Goal: Book appointment/travel/reservation

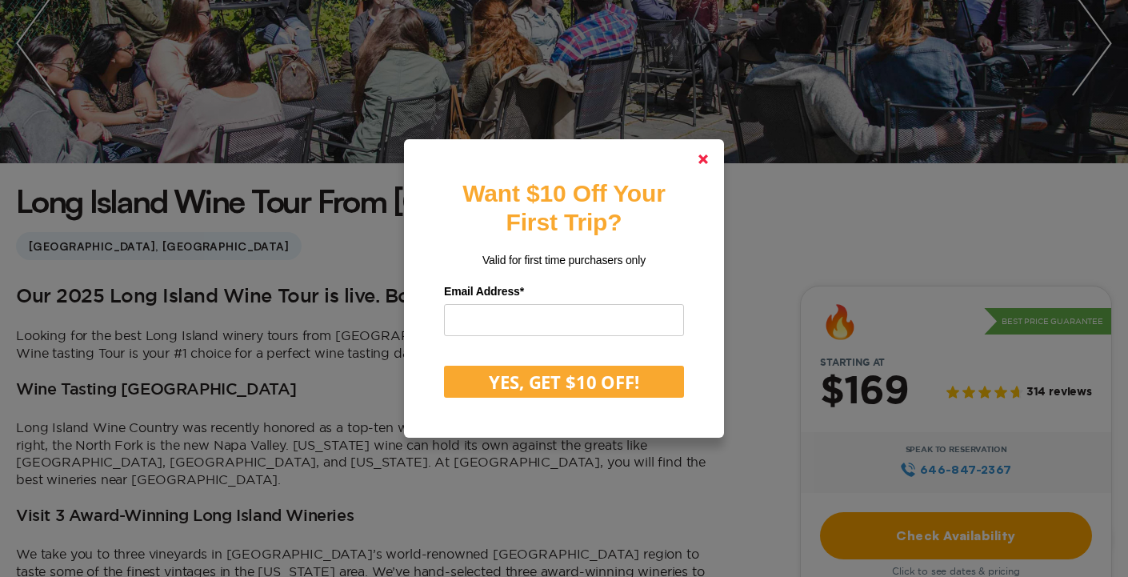
click at [714, 161] on link at bounding box center [703, 159] width 38 height 38
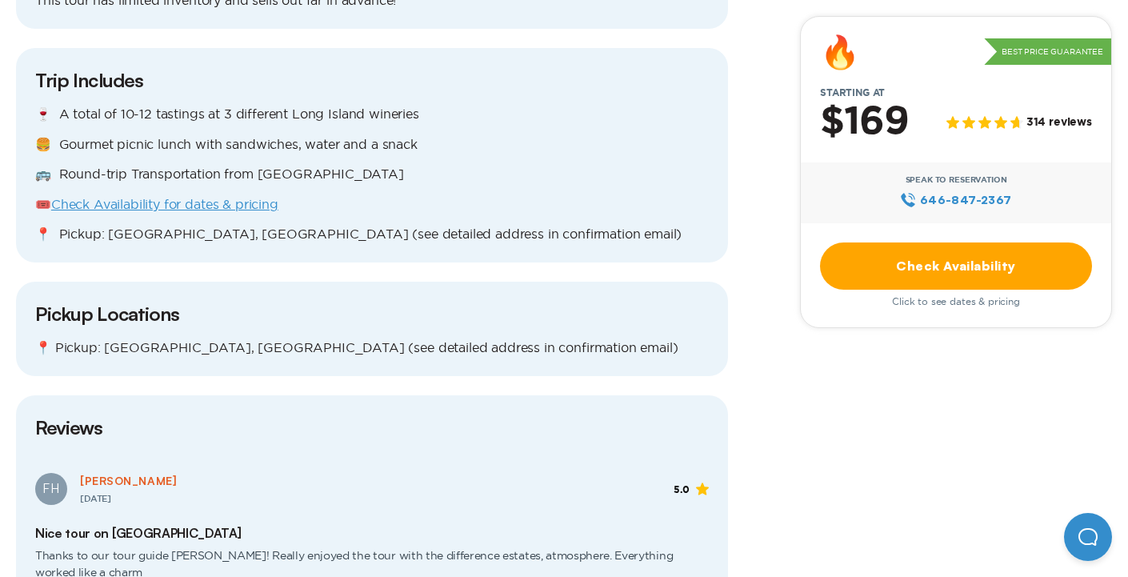
scroll to position [1442, 0]
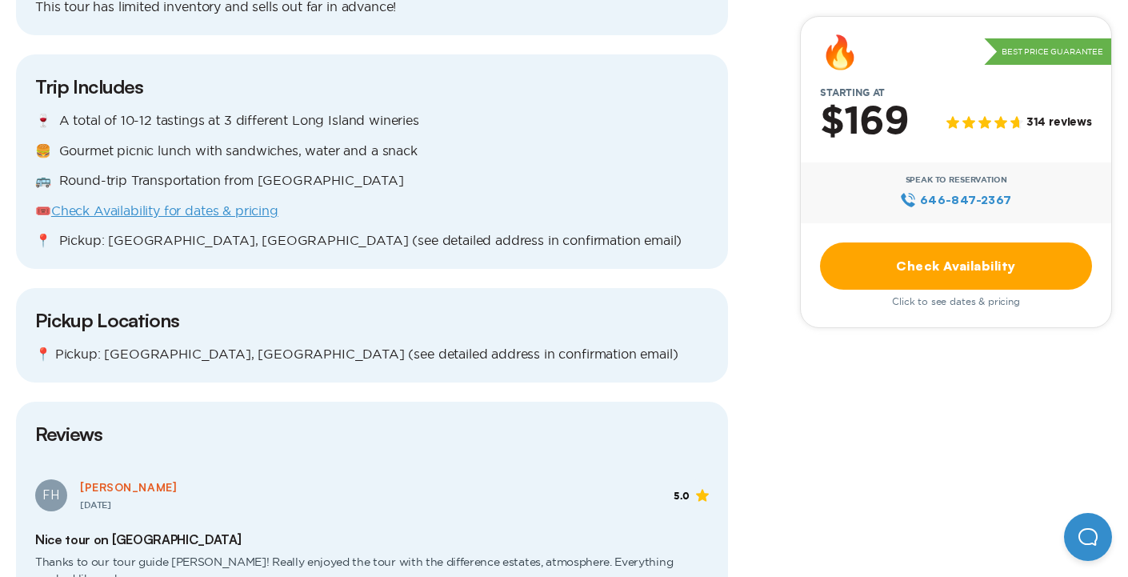
click at [132, 203] on link "Check Availability for dates & pricing" at bounding box center [164, 210] width 227 height 14
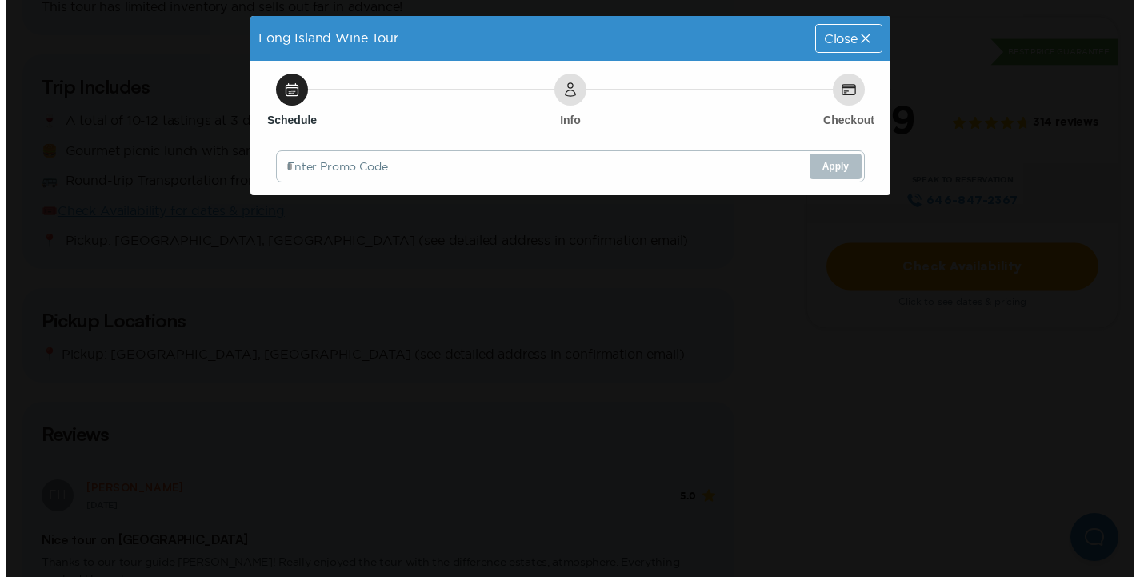
scroll to position [0, 0]
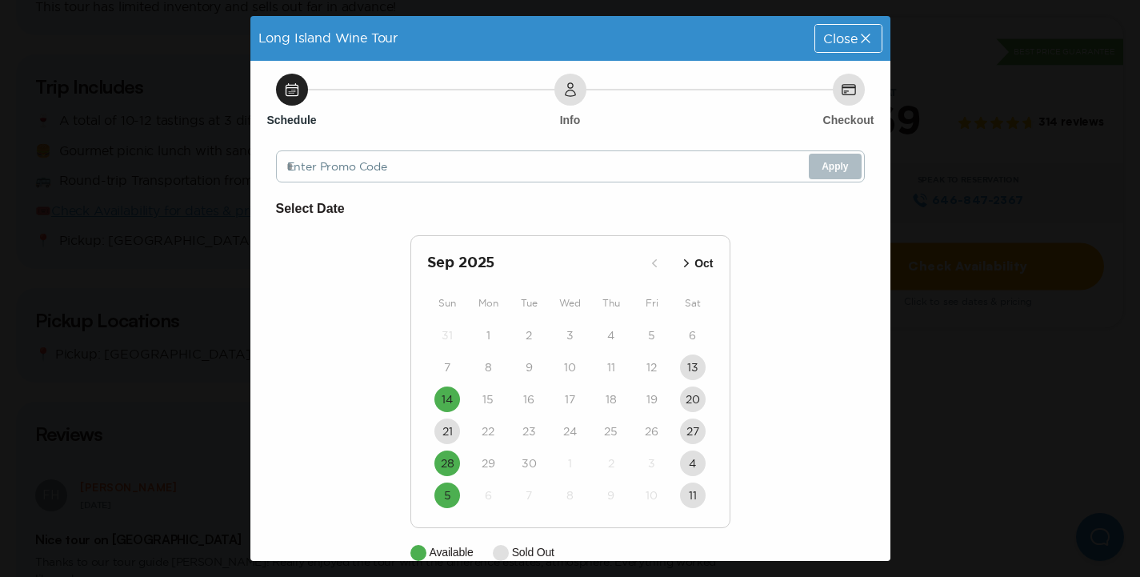
click at [861, 38] on icon at bounding box center [865, 38] width 9 height 9
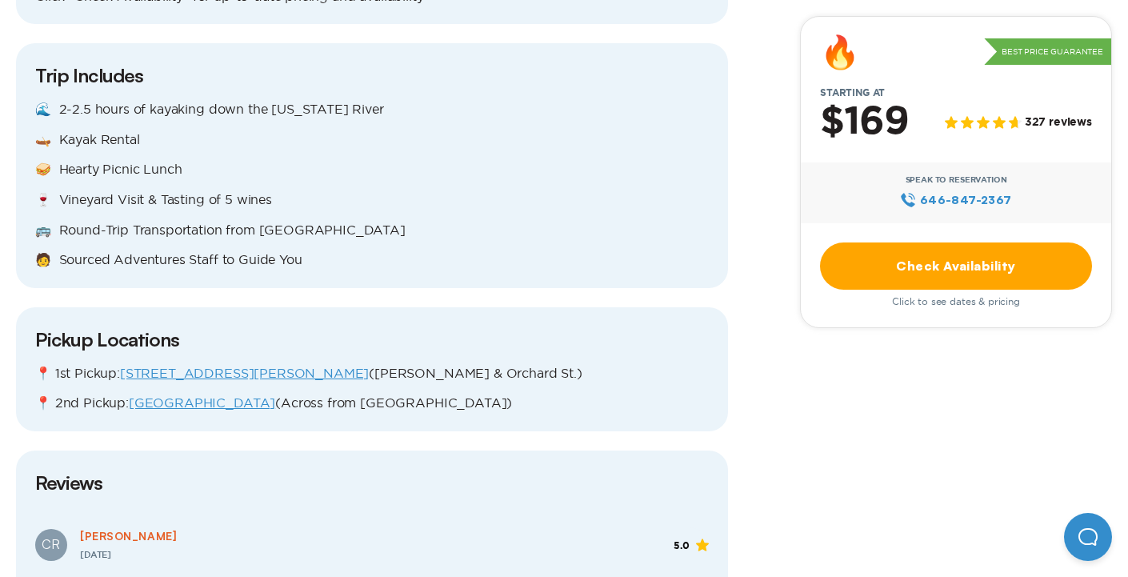
scroll to position [1767, 0]
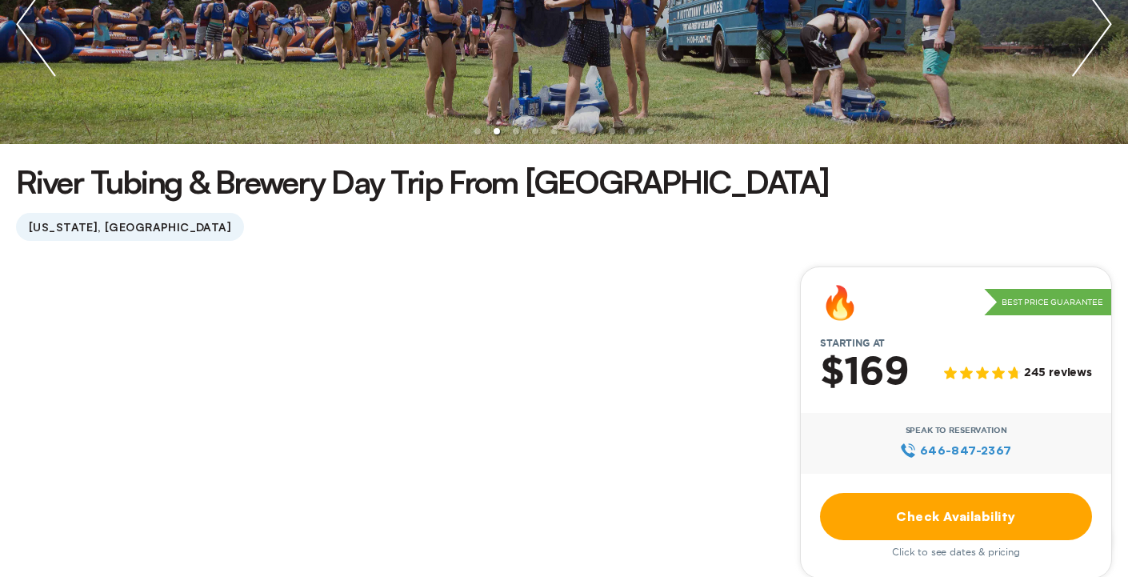
scroll to position [297, 0]
